Goal: Check status: Check status

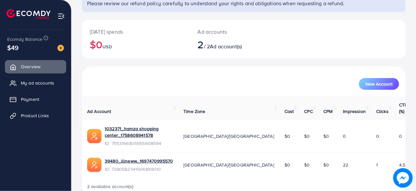
scroll to position [59, 0]
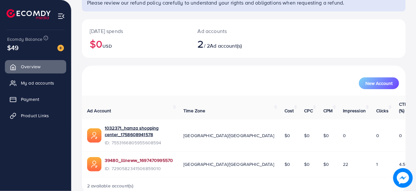
click at [128, 157] on link "39480_lllneww_1697470995570" at bounding box center [139, 160] width 68 height 7
click at [46, 93] on link "Payment" at bounding box center [35, 99] width 61 height 13
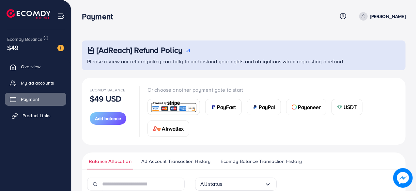
click at [45, 117] on span "Product Links" at bounding box center [36, 115] width 28 height 7
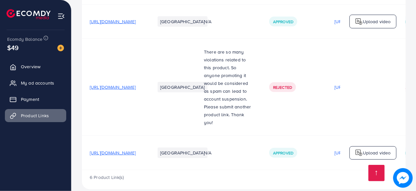
scroll to position [268, 0]
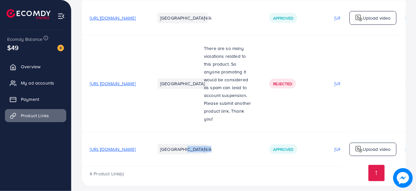
drag, startPoint x: 280, startPoint y: 135, endPoint x: 232, endPoint y: 155, distance: 51.9
click at [232, 155] on tr "[URL][DOMAIN_NAME] Pakistan N/A Approved [URL][DOMAIN_NAME] Approved Upload vid…" at bounding box center [300, 149] width 437 height 34
click at [306, 66] on td "Rejected" at bounding box center [293, 83] width 65 height 97
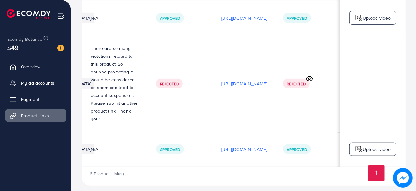
scroll to position [0, 193]
click at [235, 145] on p "[URL][DOMAIN_NAME]" at bounding box center [244, 149] width 46 height 8
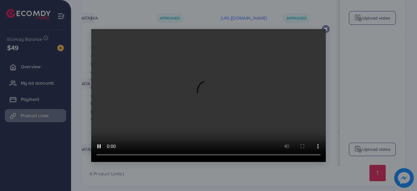
click at [326, 28] on line at bounding box center [326, 29] width 3 height 3
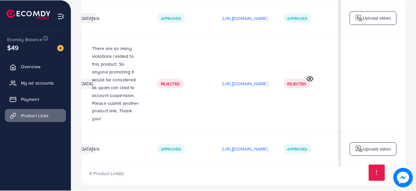
scroll to position [0, 191]
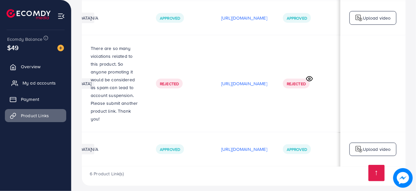
click at [53, 81] on span "My ad accounts" at bounding box center [38, 83] width 33 height 7
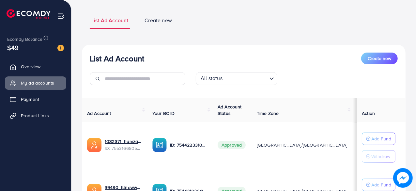
scroll to position [106, 0]
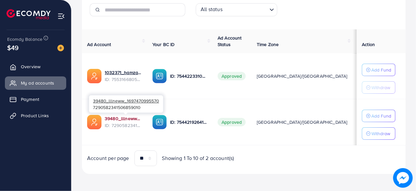
click at [122, 118] on link "39480_lllneww_1697470995570" at bounding box center [123, 118] width 37 height 7
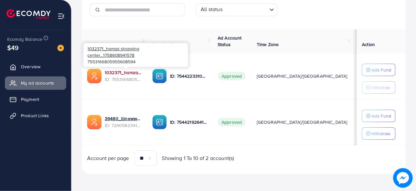
click at [118, 74] on link "1032371_hamza shopping center_1758608941578" at bounding box center [123, 72] width 37 height 7
